Goal: Navigation & Orientation: Find specific page/section

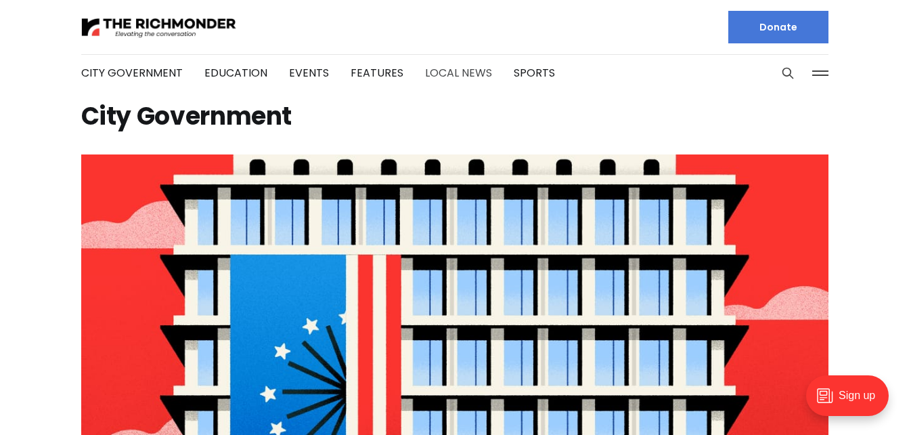
click at [446, 74] on link "Local News" at bounding box center [458, 73] width 67 height 16
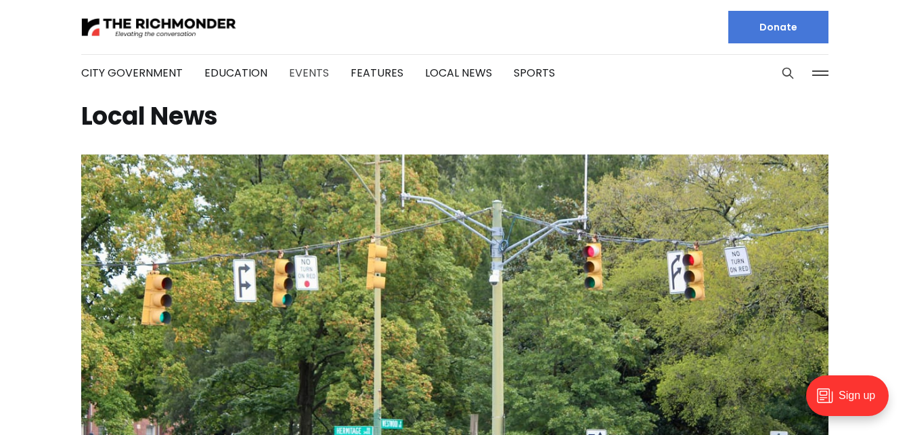
click at [307, 70] on link "Events" at bounding box center [309, 73] width 40 height 16
